Goal: Transaction & Acquisition: Book appointment/travel/reservation

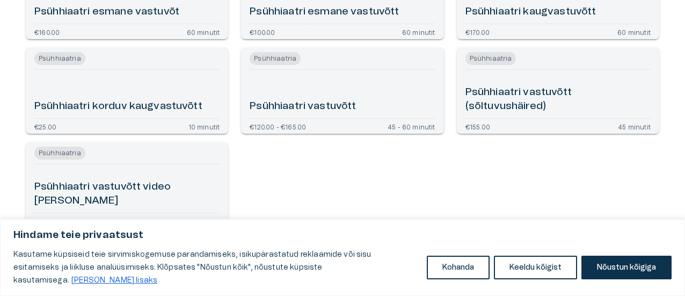
scroll to position [298, 0]
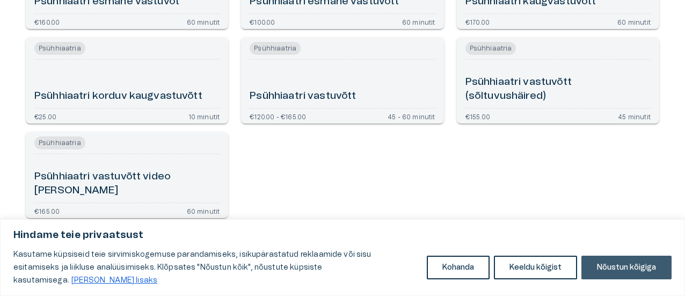
drag, startPoint x: 642, startPoint y: 274, endPoint x: 41, endPoint y: 27, distance: 650.3
click at [643, 273] on button "Nõustun kõigiga" at bounding box center [626, 268] width 90 height 24
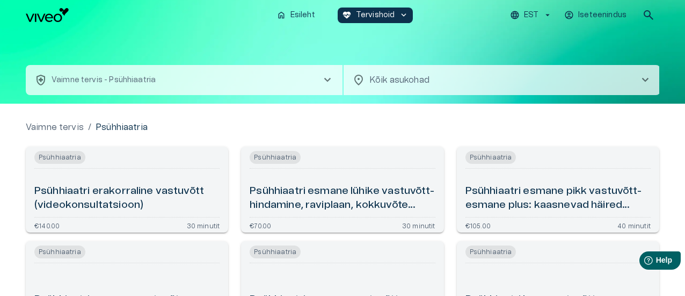
click at [308, 191] on h6 "Psühhiaatri esmane lühike vastuvõtt- hindamine, raviplaan, kokkuvõte (videokons…" at bounding box center [342, 198] width 185 height 28
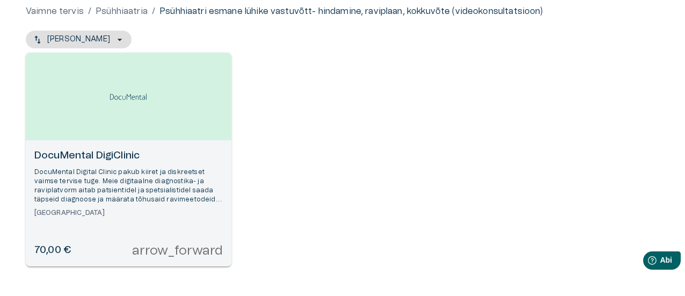
scroll to position [156, 0]
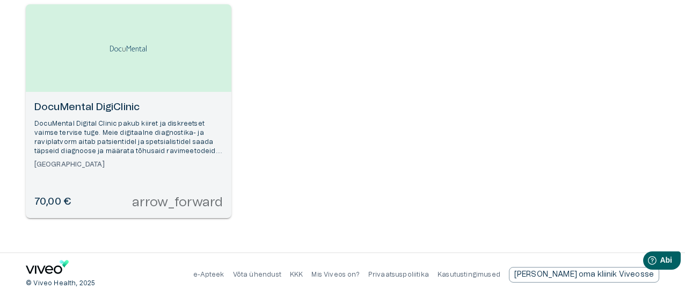
click at [60, 103] on font "DocuMental DigiClinic" at bounding box center [86, 107] width 105 height 10
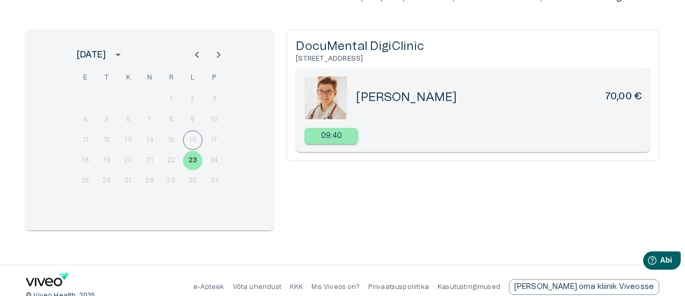
scroll to position [134, 0]
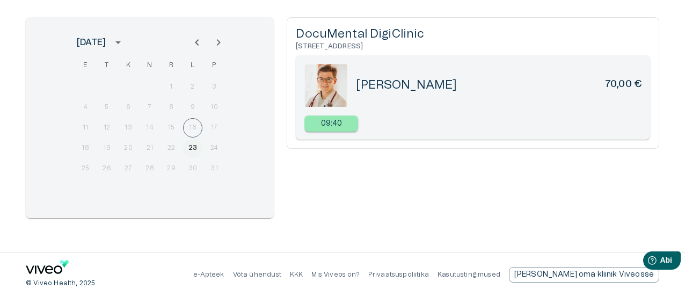
click at [193, 144] on font "23" at bounding box center [192, 147] width 9 height 6
click at [331, 122] on font "09:40" at bounding box center [331, 124] width 21 height 8
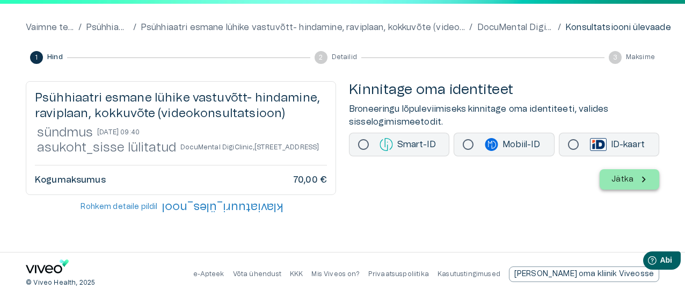
scroll to position [96, 0]
